Goal: Task Accomplishment & Management: Manage account settings

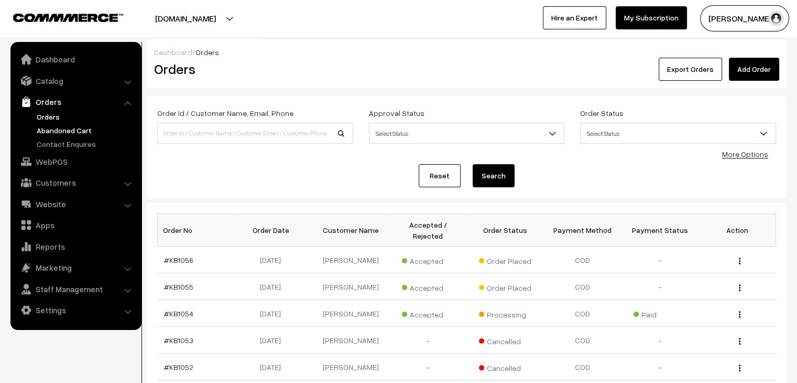
click at [58, 131] on link "Abandoned Cart" at bounding box center [86, 130] width 104 height 11
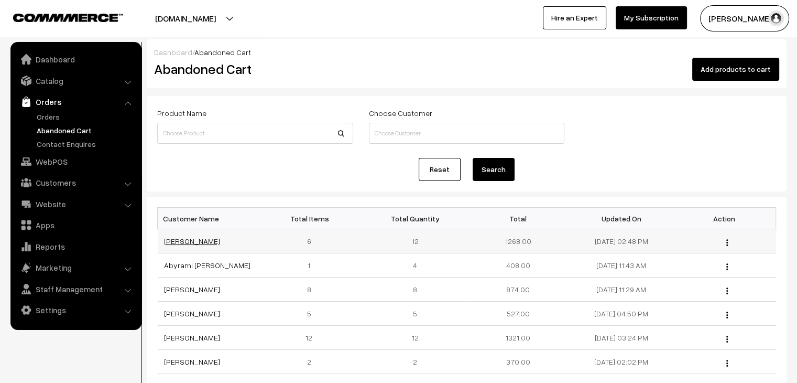
click at [199, 237] on link "[PERSON_NAME]" at bounding box center [192, 240] width 56 height 9
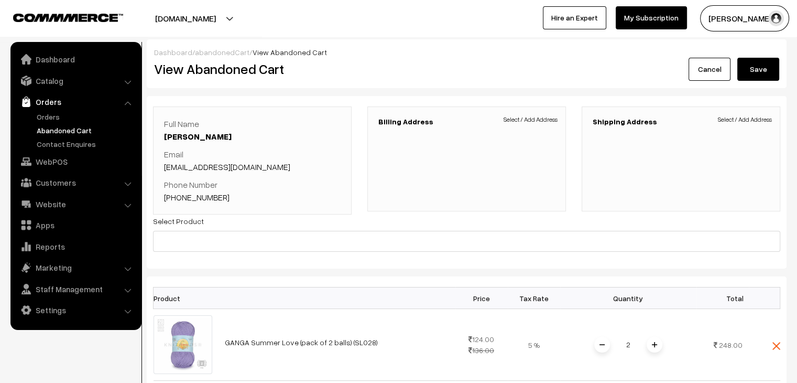
click at [215, 53] on link "abandonedCart" at bounding box center [222, 52] width 55 height 9
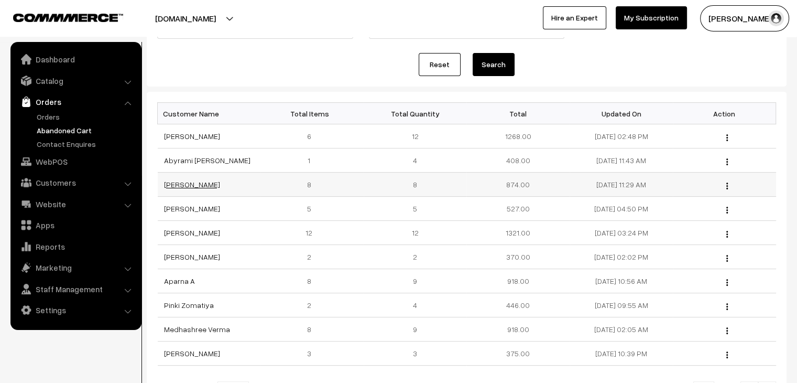
click at [165, 181] on link "[PERSON_NAME]" at bounding box center [192, 184] width 56 height 9
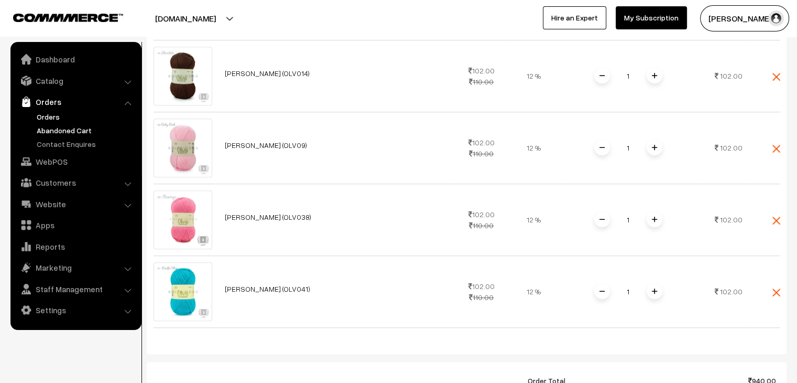
click at [58, 118] on link "Orders" at bounding box center [86, 116] width 104 height 11
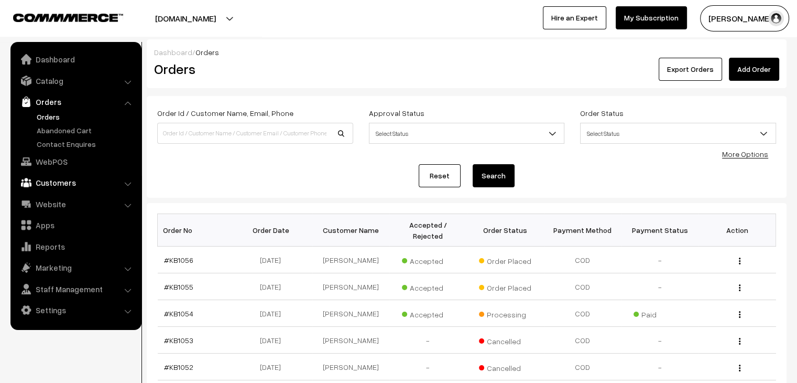
click at [84, 173] on link "Customers" at bounding box center [75, 182] width 125 height 19
click at [74, 158] on link "Customers" at bounding box center [86, 159] width 104 height 11
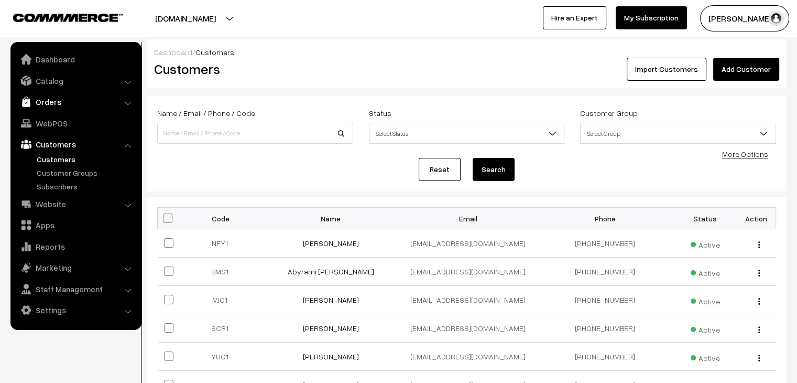
click at [62, 107] on link "Orders" at bounding box center [75, 101] width 125 height 19
click at [59, 126] on link "Abandoned Cart" at bounding box center [86, 130] width 104 height 11
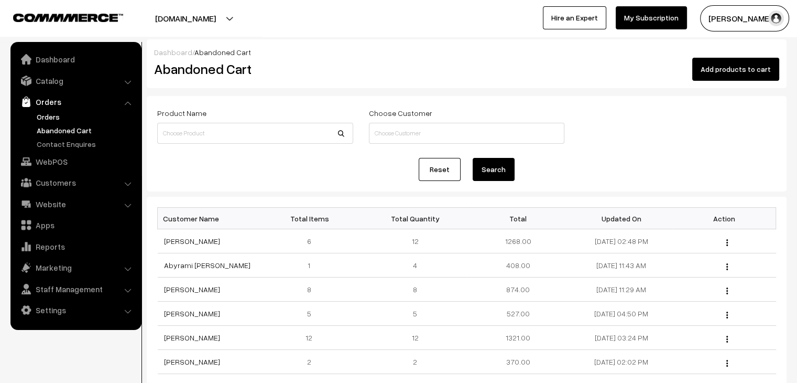
click at [50, 117] on link "Orders" at bounding box center [86, 116] width 104 height 11
